Goal: Task Accomplishment & Management: Complete application form

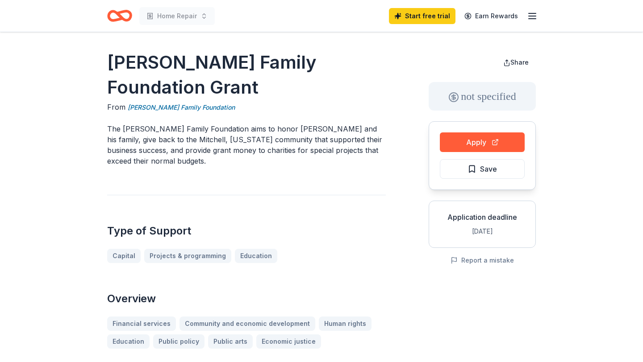
drag, startPoint x: 162, startPoint y: 87, endPoint x: 108, endPoint y: 61, distance: 59.1
click at [108, 61] on h1 "[PERSON_NAME] Family Foundation Grant" at bounding box center [246, 75] width 278 height 50
drag, startPoint x: 107, startPoint y: 57, endPoint x: 156, endPoint y: 88, distance: 58.2
click at [157, 88] on h1 "[PERSON_NAME] Family Foundation Grant" at bounding box center [246, 75] width 278 height 50
drag, startPoint x: 156, startPoint y: 88, endPoint x: 124, endPoint y: 79, distance: 34.0
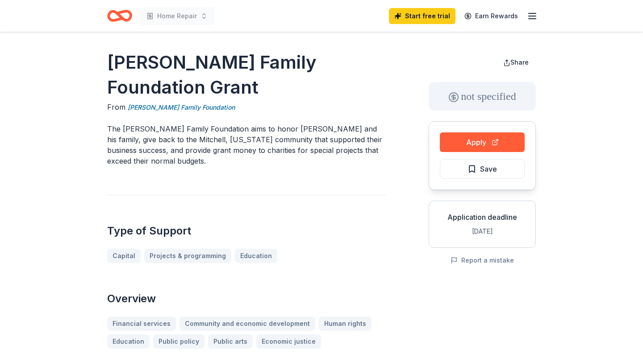
click at [124, 79] on h1 "[PERSON_NAME] Family Foundation Grant" at bounding box center [246, 75] width 278 height 50
click at [460, 143] on button "Apply" at bounding box center [482, 143] width 85 height 20
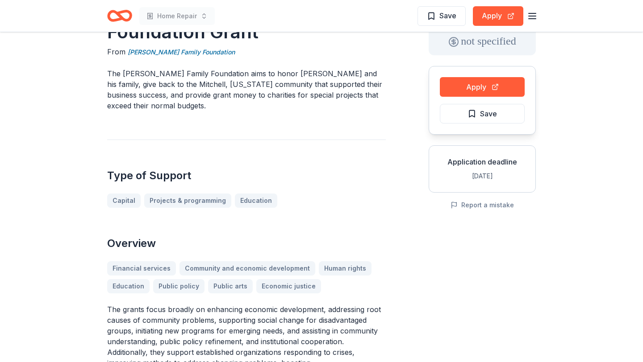
scroll to position [4, 0]
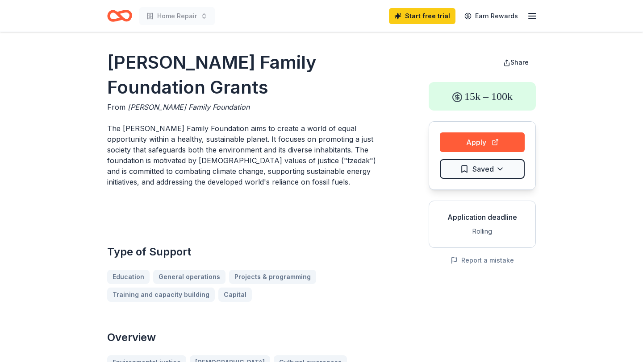
click at [117, 5] on icon "Home" at bounding box center [119, 15] width 25 height 21
click at [118, 19] on icon "Home" at bounding box center [115, 15] width 14 height 9
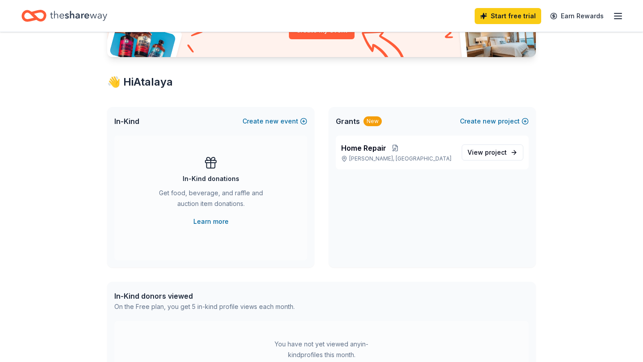
scroll to position [122, 0]
click at [498, 147] on span "View project" at bounding box center [486, 152] width 39 height 11
